Goal: Entertainment & Leisure: Browse casually

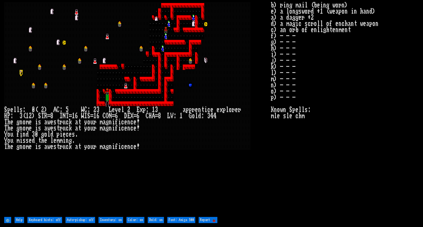
click at [310, 145] on stats "b) ring mail (being worn) e) a longsword +1 (weapon in hand) a) a dagger +2 d) …" at bounding box center [345, 108] width 148 height 213
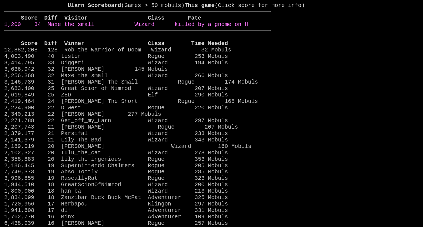
click at [197, 28] on link "1,200 34 Maxe the small Wizard killed by a gnome on H" at bounding box center [126, 24] width 244 height 6
